Goal: Task Accomplishment & Management: Use online tool/utility

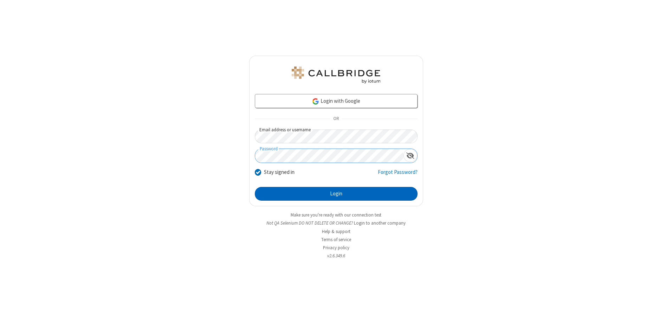
click at [336, 193] on button "Login" at bounding box center [336, 194] width 163 height 14
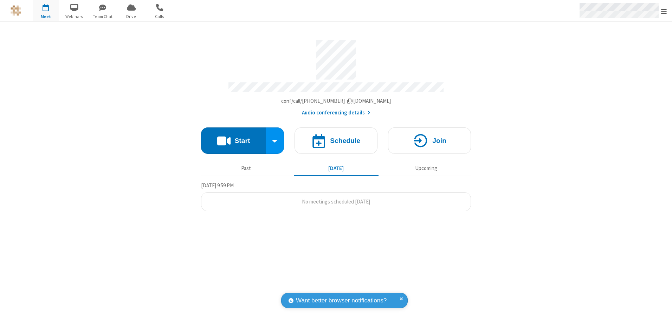
click at [664, 11] on span "Open menu" at bounding box center [664, 11] width 6 height 7
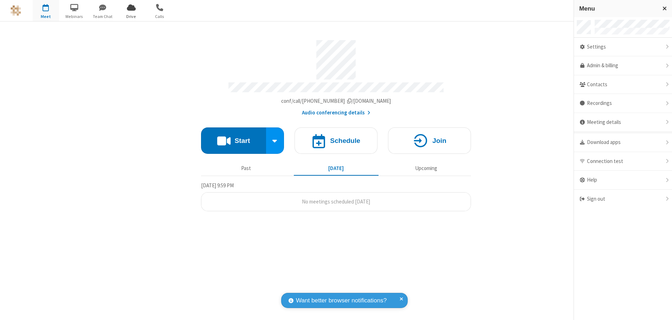
click at [131, 16] on span "Drive" at bounding box center [131, 16] width 26 height 6
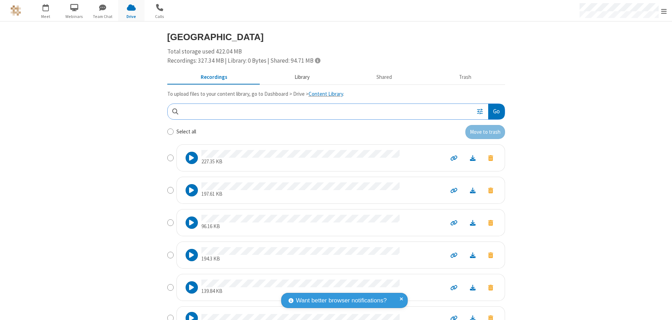
click at [298, 77] on button "Library" at bounding box center [302, 77] width 82 height 13
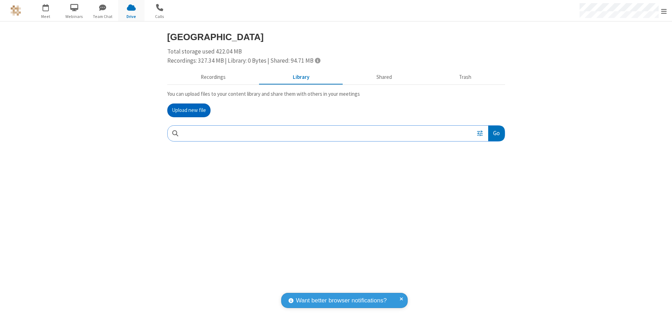
click at [189, 110] on button "Upload new file" at bounding box center [188, 110] width 43 height 14
click at [490, 179] on span "Move to trash" at bounding box center [490, 179] width 5 height 6
click at [465, 77] on button "Trash" at bounding box center [465, 77] width 79 height 13
